Goal: Information Seeking & Learning: Find specific fact

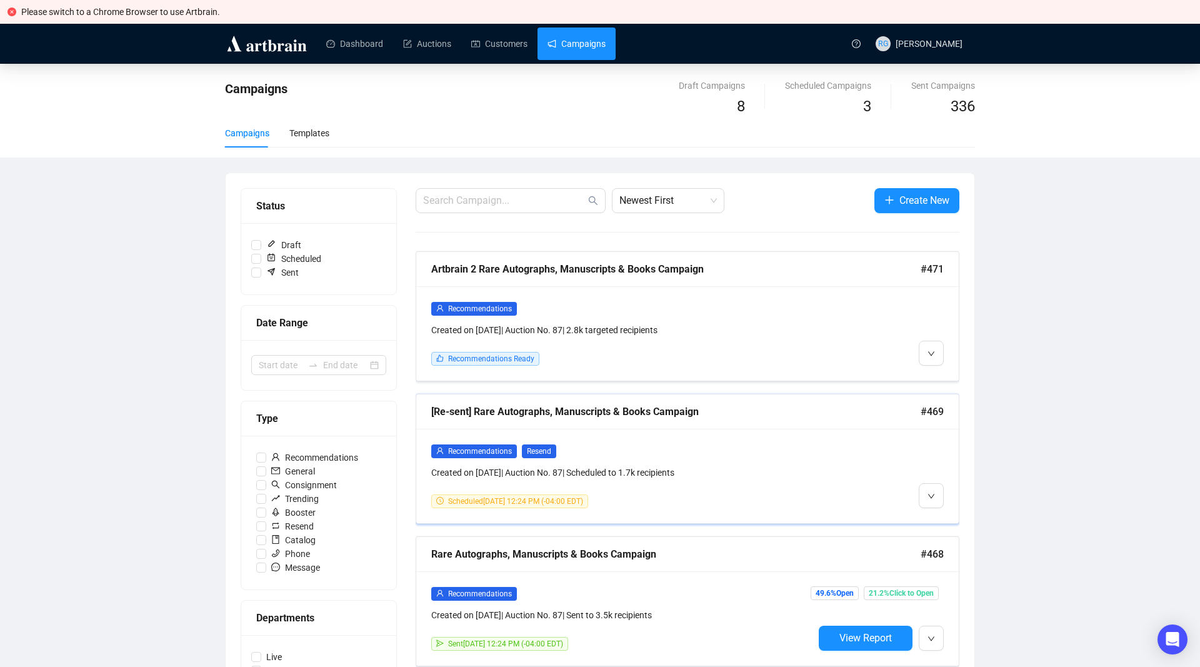
scroll to position [76, 0]
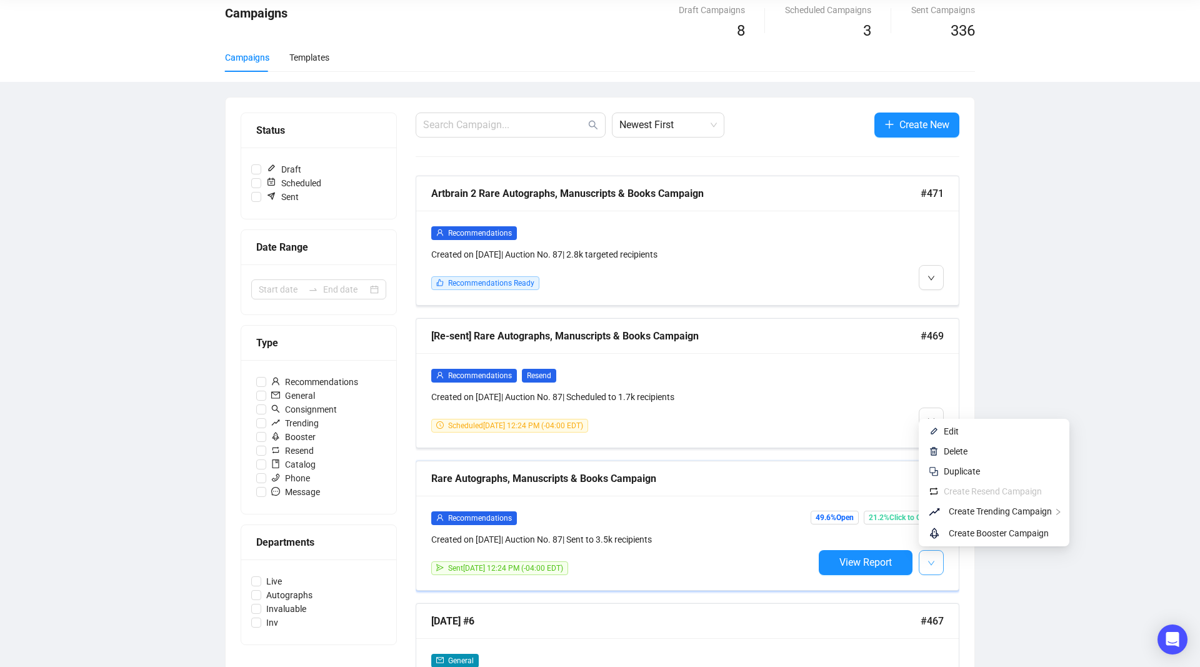
click at [931, 557] on span "button" at bounding box center [930, 562] width 7 height 16
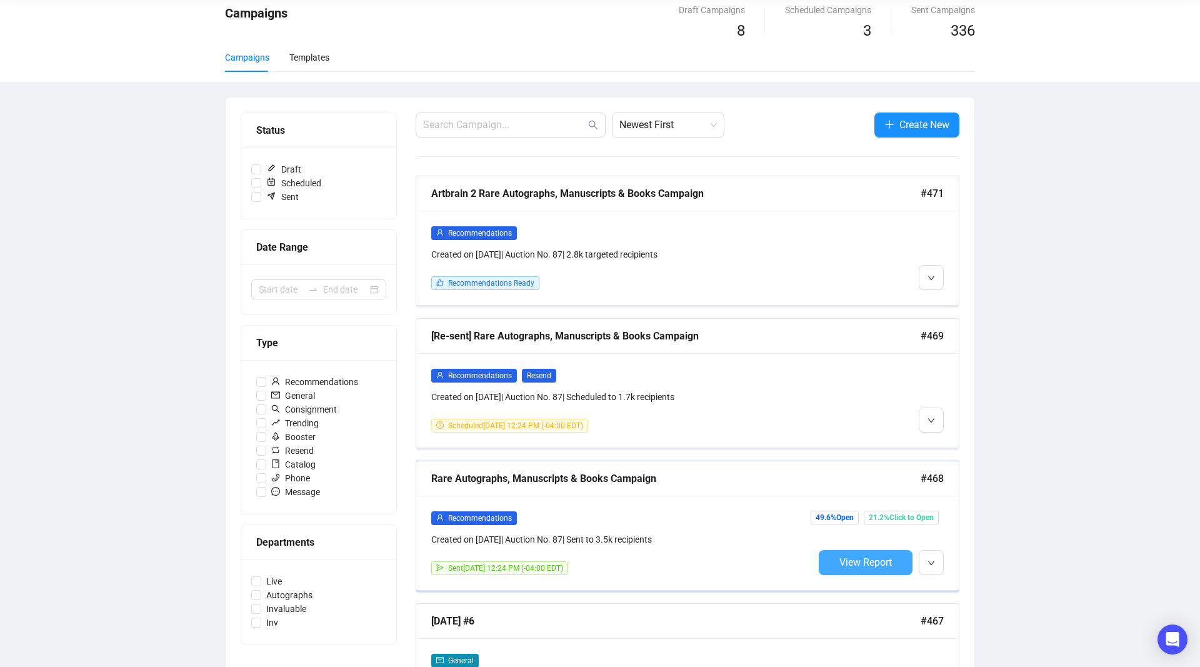
click at [853, 559] on span "View Report" at bounding box center [865, 562] width 52 height 12
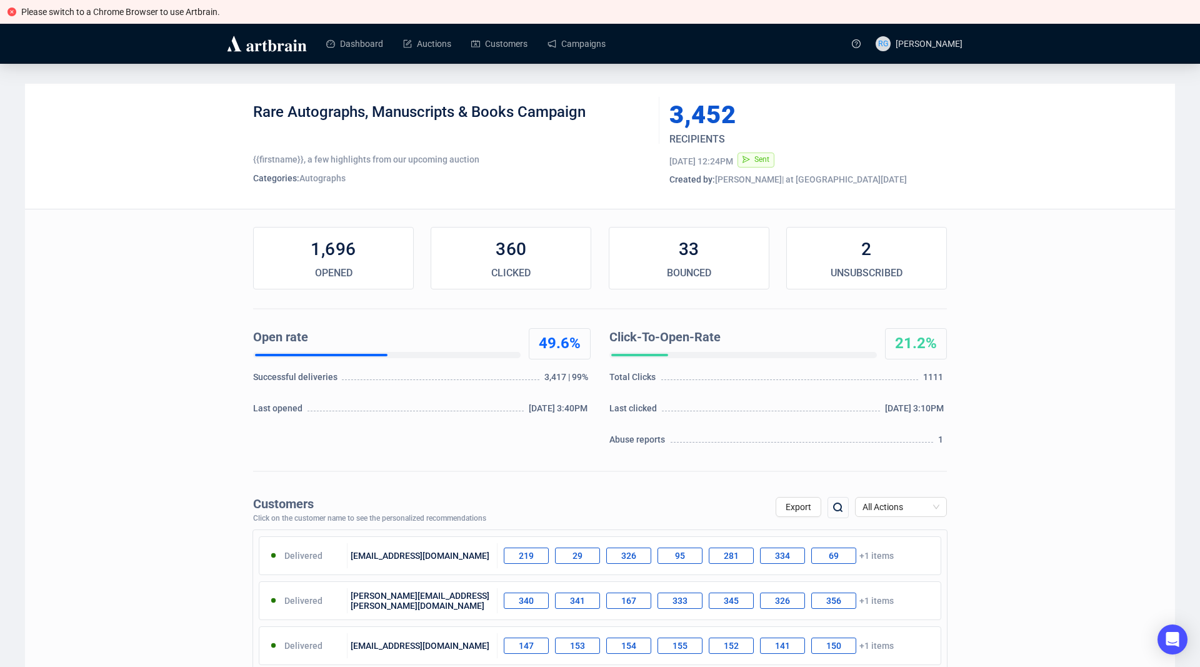
click at [840, 509] on img at bounding box center [838, 507] width 15 height 15
click at [747, 509] on input "text" at bounding box center [772, 508] width 106 height 22
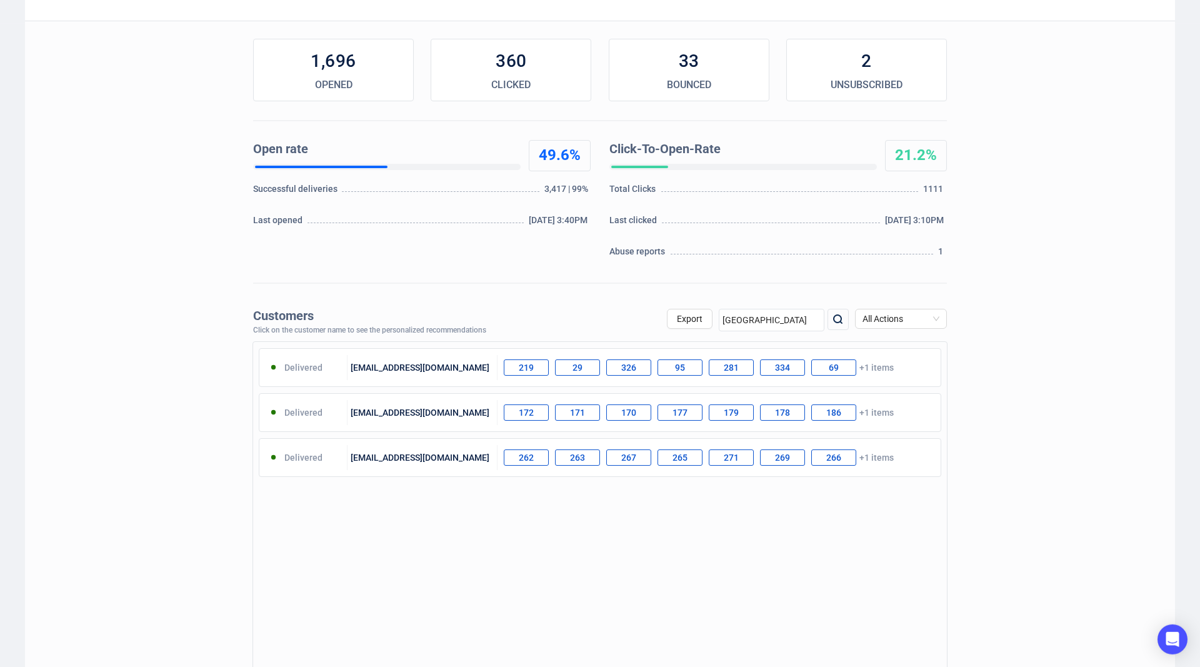
scroll to position [200, 0]
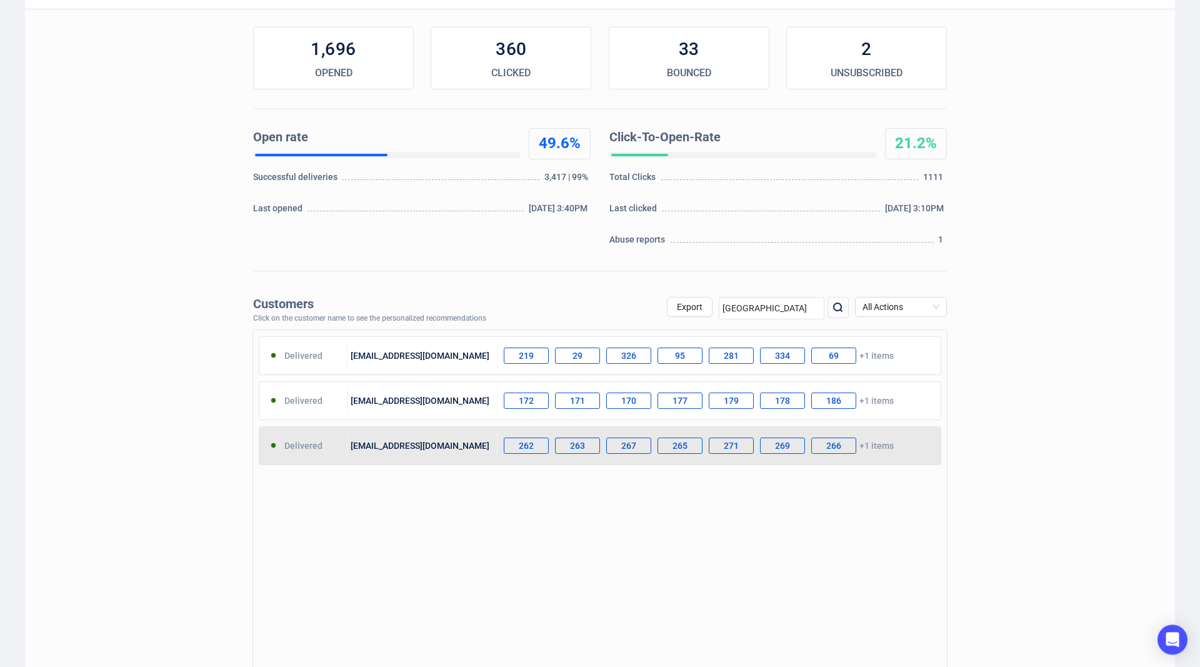
type input "[GEOGRAPHIC_DATA]"
click at [361, 449] on div "[EMAIL_ADDRESS][DOMAIN_NAME]" at bounding box center [422, 445] width 151 height 25
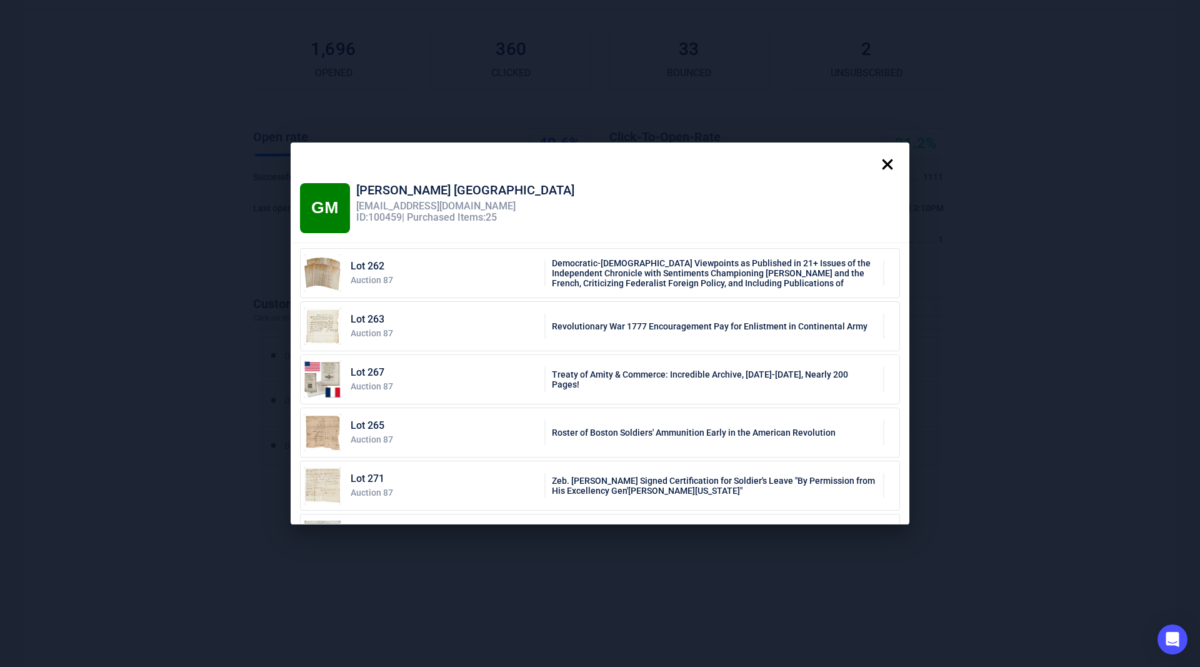
scroll to position [0, 0]
click at [886, 166] on icon at bounding box center [887, 164] width 11 height 11
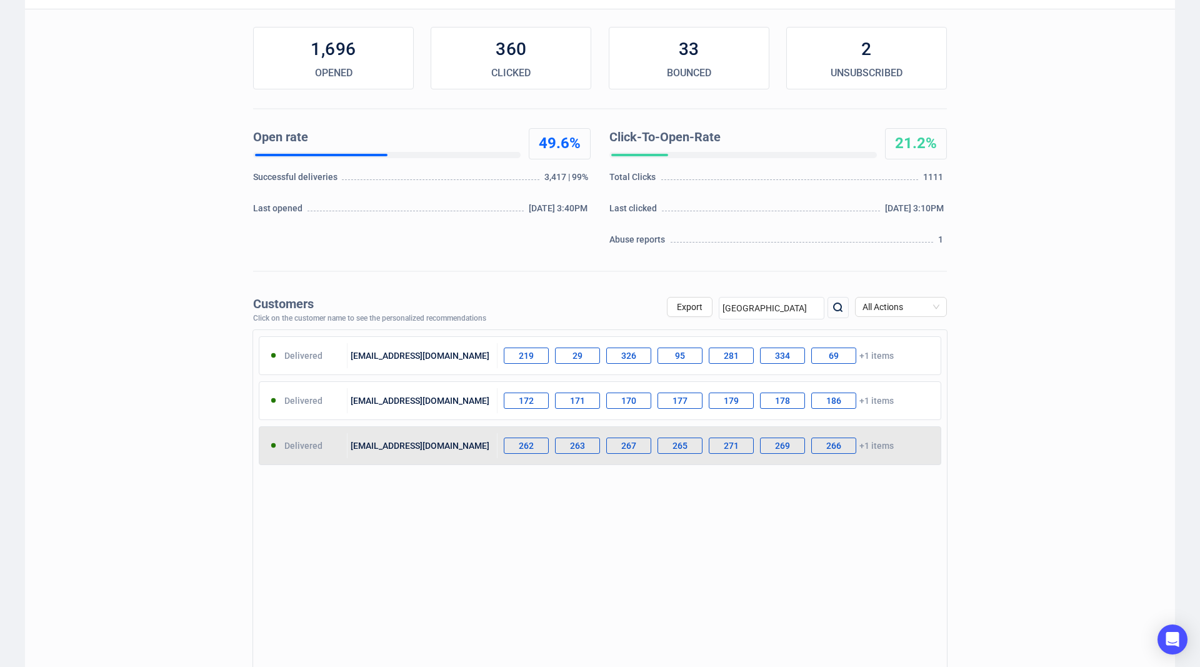
click at [309, 447] on div "Delivered" at bounding box center [303, 445] width 88 height 25
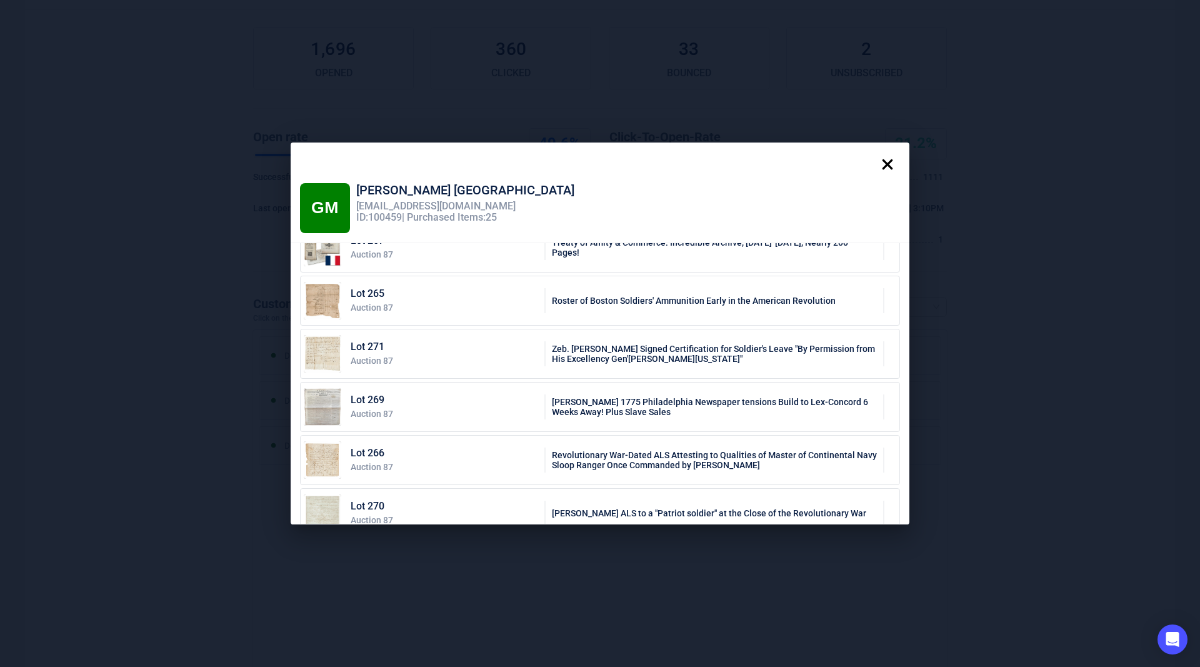
scroll to position [157, 0]
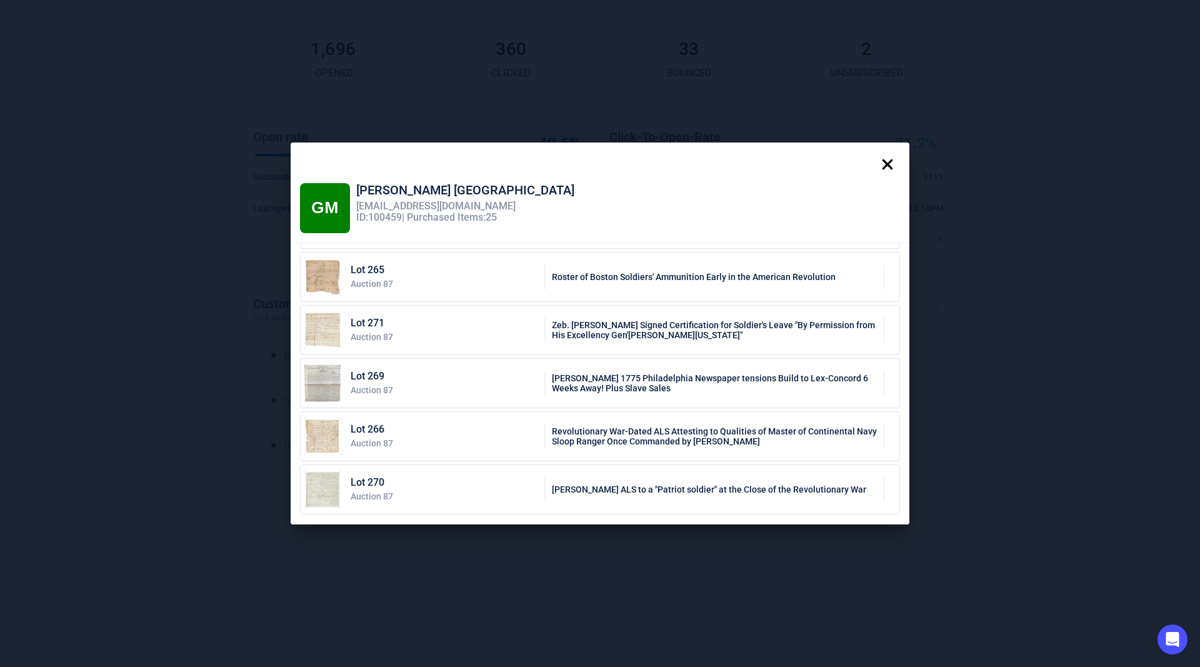
click at [888, 162] on icon at bounding box center [887, 164] width 25 height 25
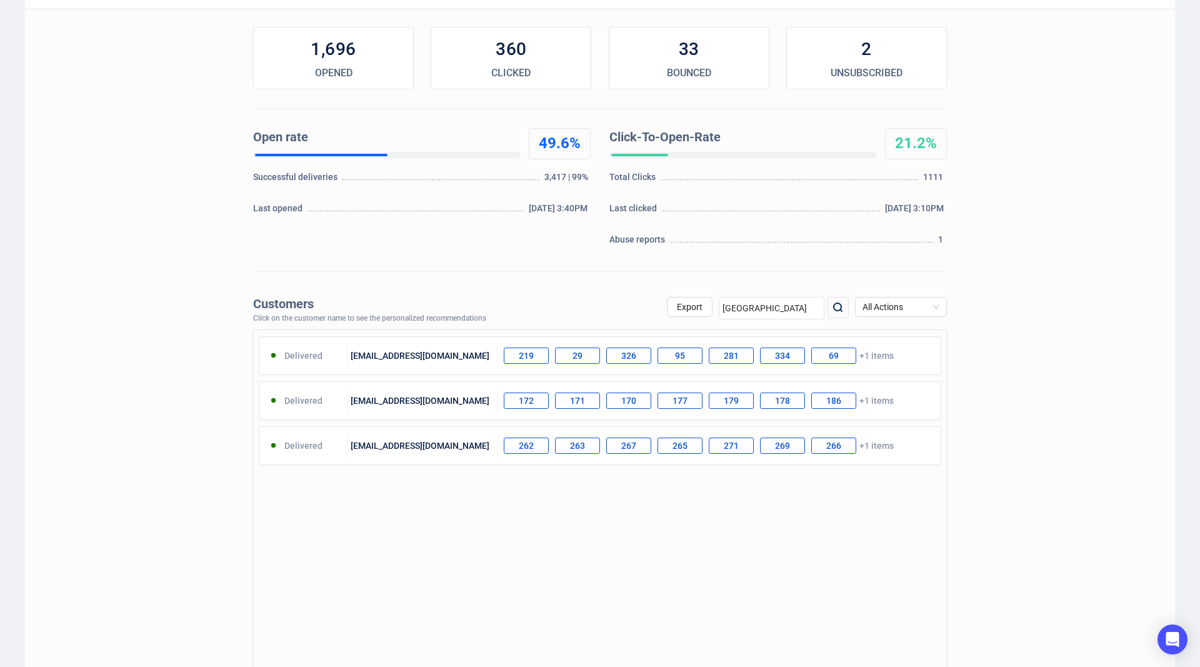
scroll to position [0, 0]
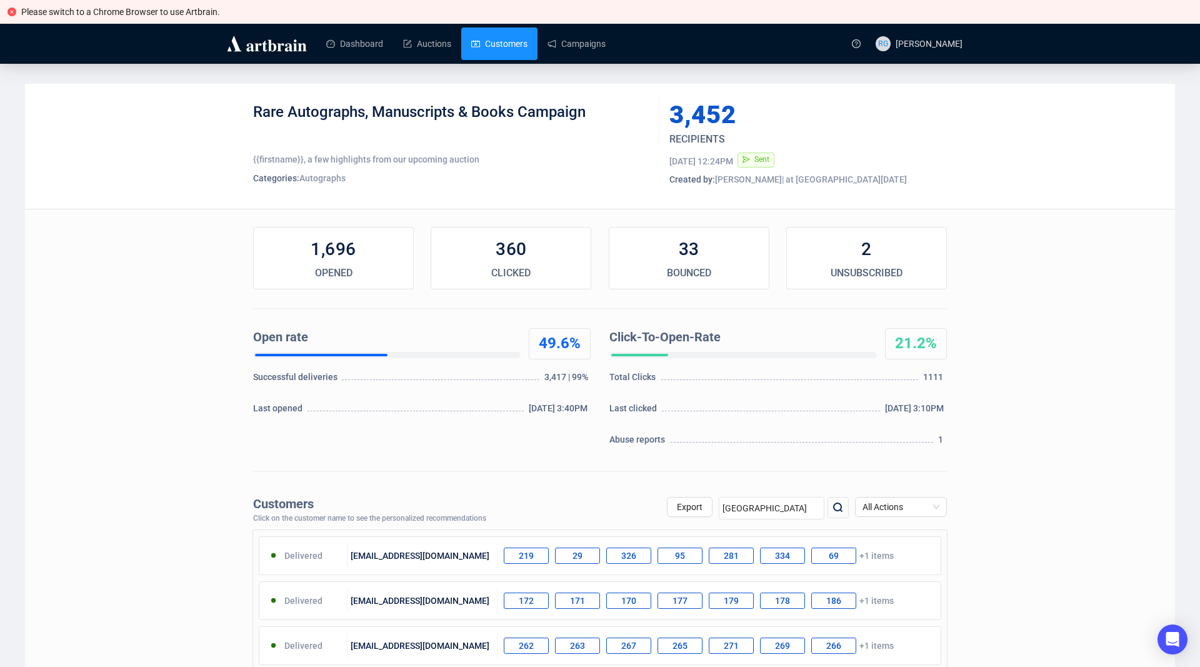
click at [496, 40] on link "Customers" at bounding box center [499, 43] width 56 height 32
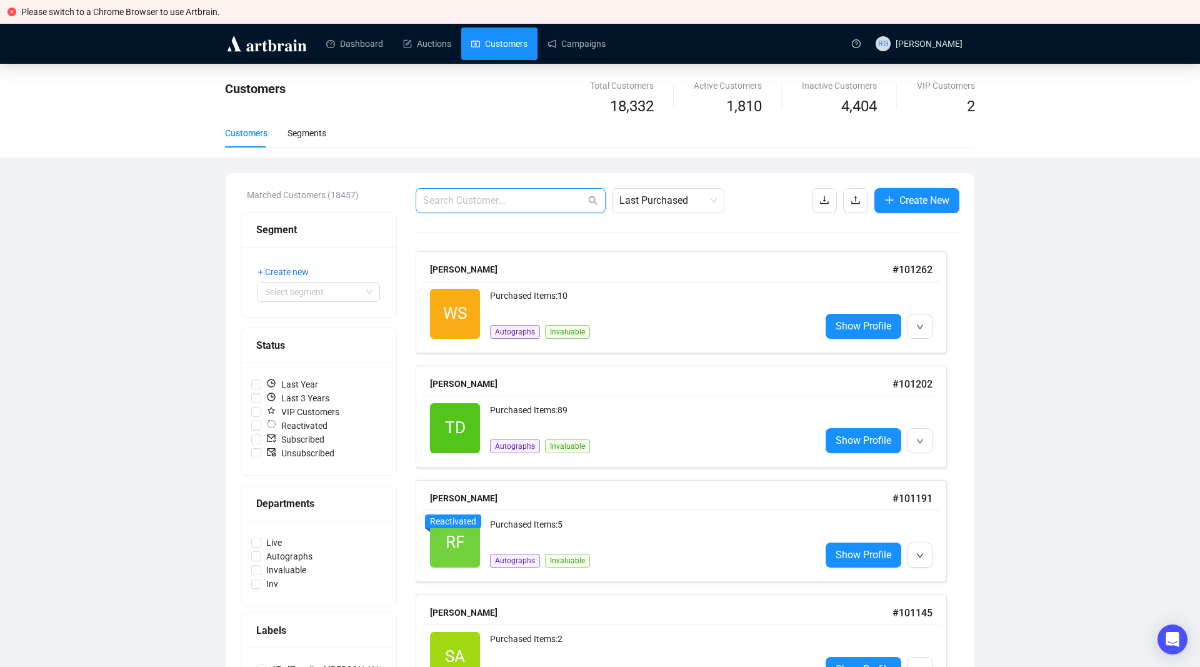
click at [461, 200] on input "text" at bounding box center [504, 200] width 162 height 15
type input "[GEOGRAPHIC_DATA]"
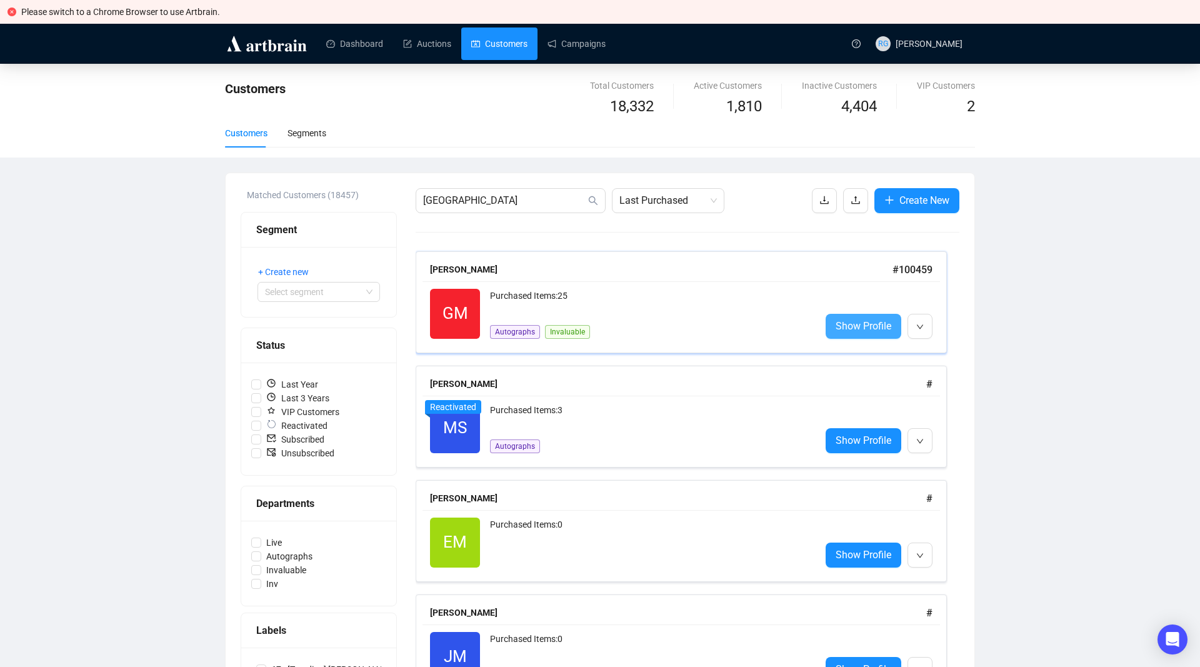
click at [867, 328] on span "Show Profile" at bounding box center [864, 326] width 56 height 16
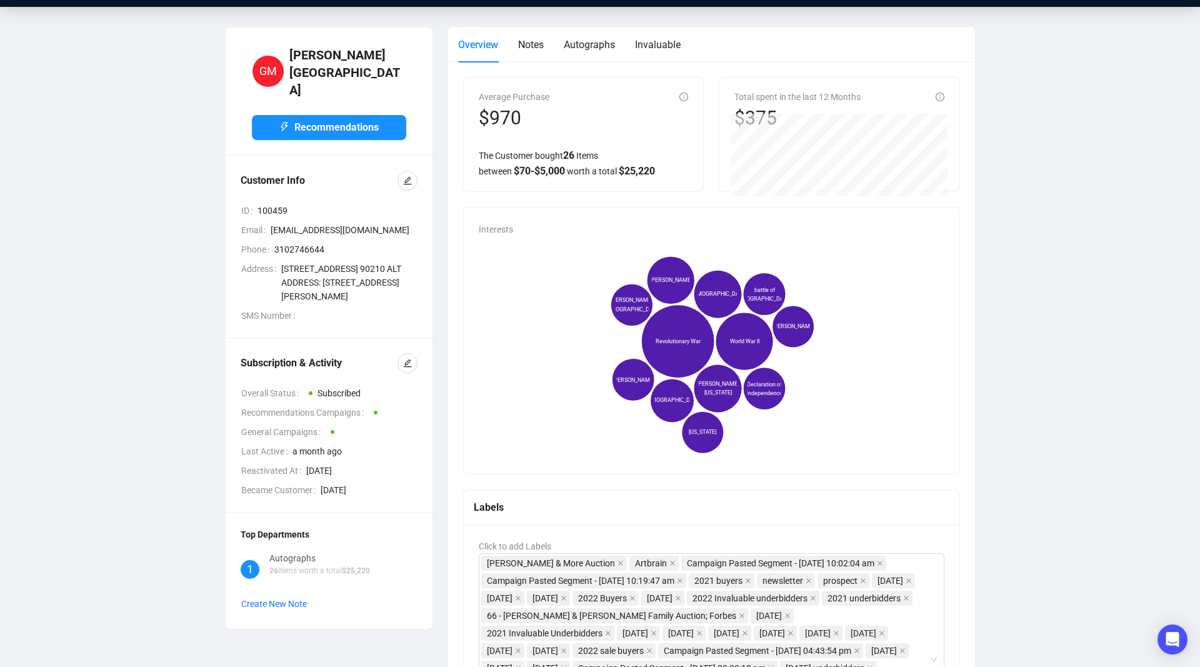
scroll to position [45, 0]
